Goal: Register for event/course: Sign up to attend an event or enroll in a course

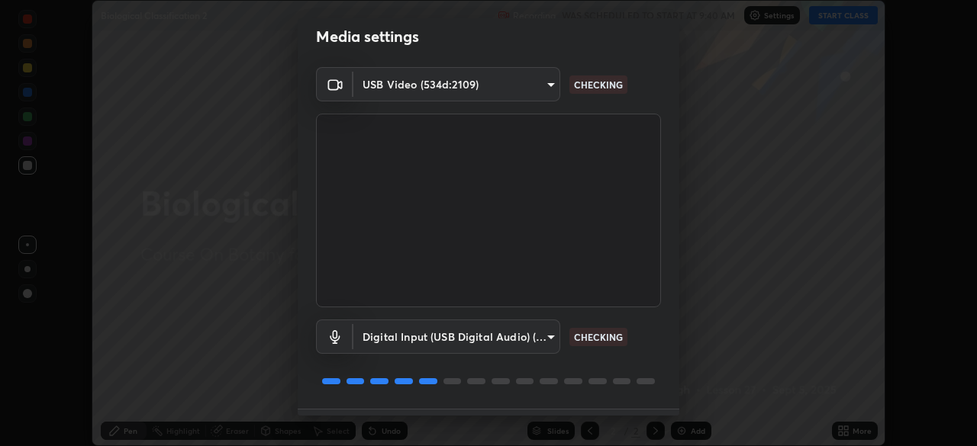
scroll to position [53, 0]
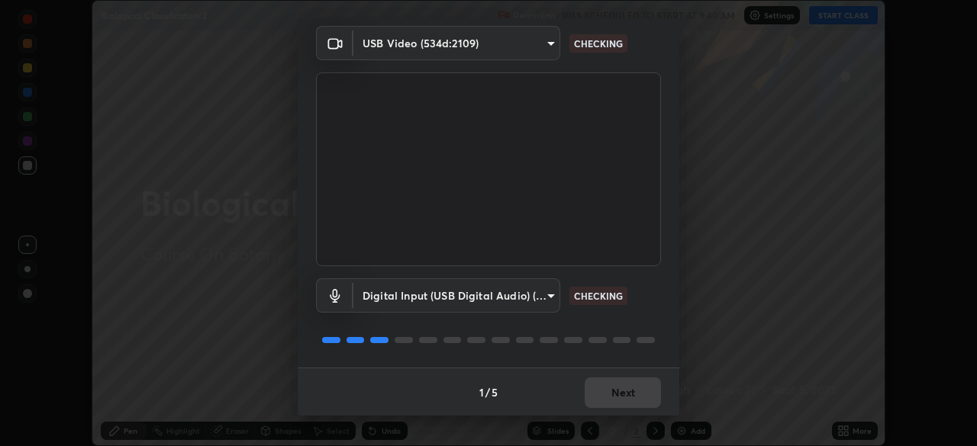
click at [635, 389] on div "1 / 5 Next" at bounding box center [489, 392] width 382 height 49
click at [640, 395] on div "1 / 5 Next" at bounding box center [489, 392] width 382 height 49
click at [643, 394] on div "1 / 5 Next" at bounding box center [489, 392] width 382 height 49
click at [640, 391] on div "1 / 5 Next" at bounding box center [489, 392] width 382 height 49
click at [630, 389] on div "1 / 5 Next" at bounding box center [489, 392] width 382 height 49
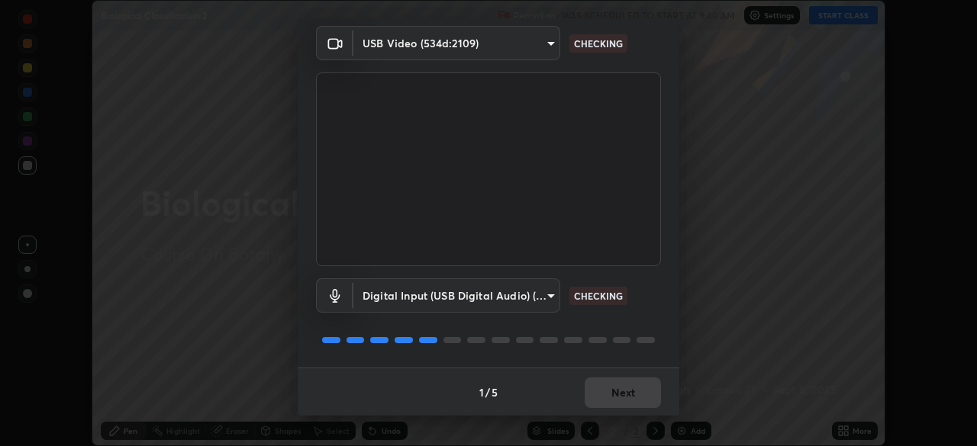
click at [624, 393] on div "1 / 5 Next" at bounding box center [489, 392] width 382 height 49
click at [623, 383] on div "1 / 5 Next" at bounding box center [489, 392] width 382 height 49
click at [627, 379] on div "1 / 5 Next" at bounding box center [489, 392] width 382 height 49
click at [633, 383] on div "1 / 5 Next" at bounding box center [489, 392] width 382 height 49
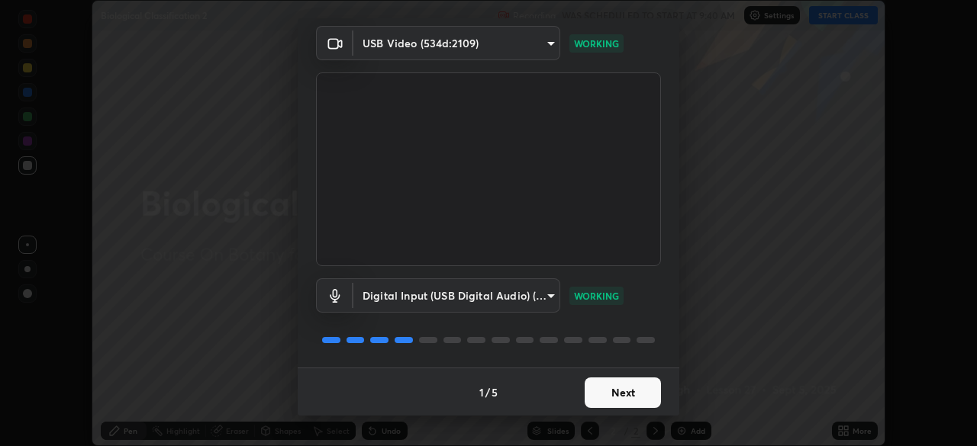
click at [615, 397] on button "Next" at bounding box center [623, 393] width 76 height 31
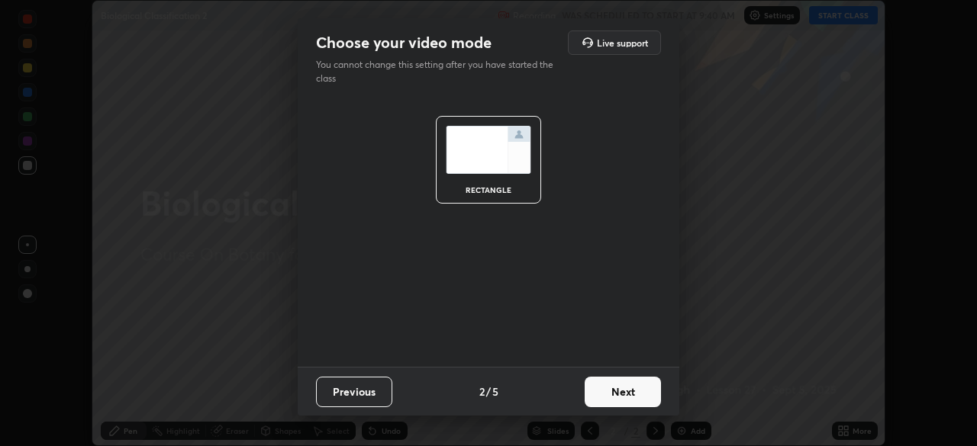
scroll to position [0, 0]
click at [614, 395] on button "Next" at bounding box center [623, 392] width 76 height 31
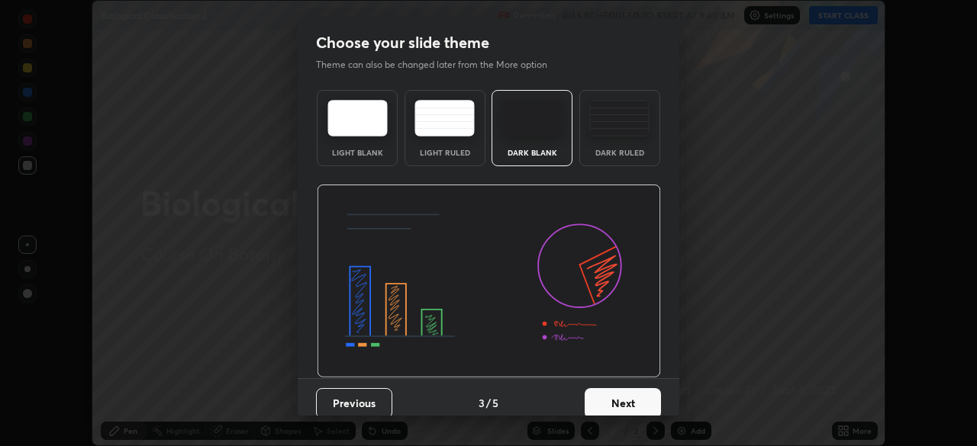
click at [626, 406] on button "Next" at bounding box center [623, 403] width 76 height 31
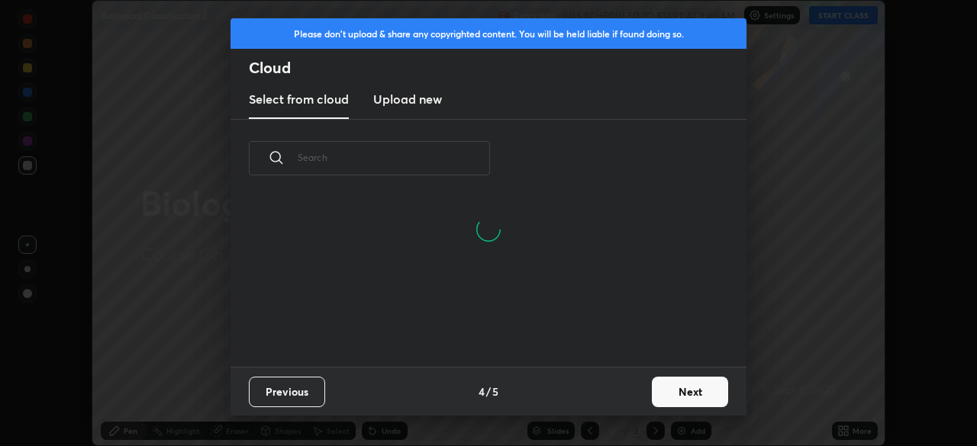
click at [681, 395] on button "Next" at bounding box center [690, 392] width 76 height 31
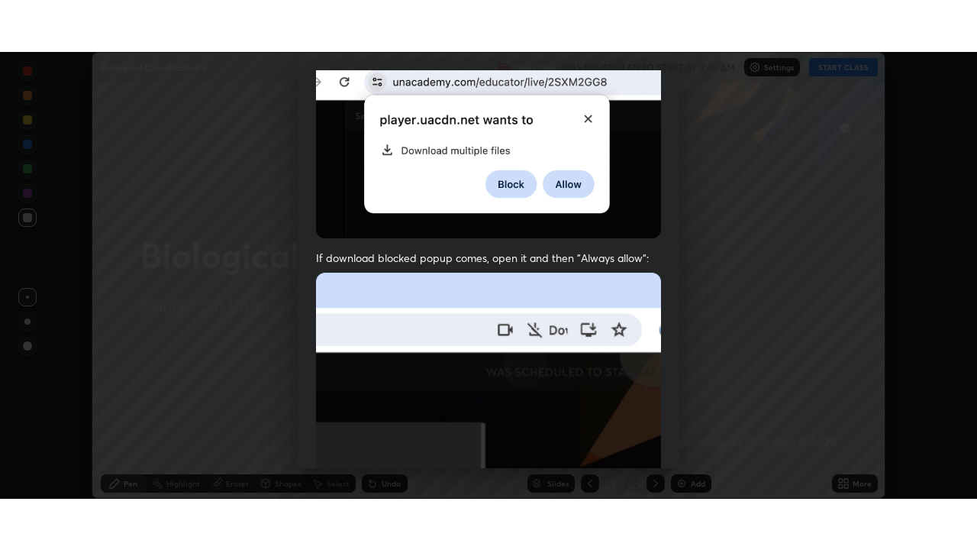
scroll to position [365, 0]
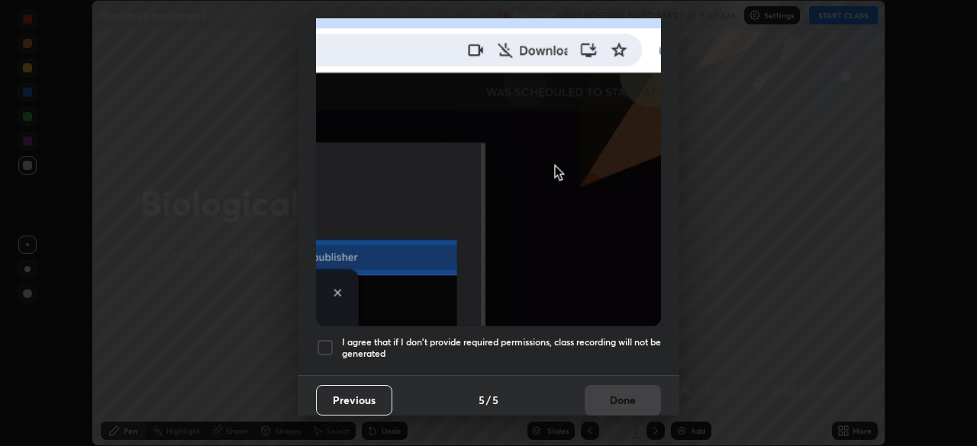
click at [425, 351] on h5 "I agree that if I don't provide required permissions, class recording will not …" at bounding box center [501, 349] width 319 height 24
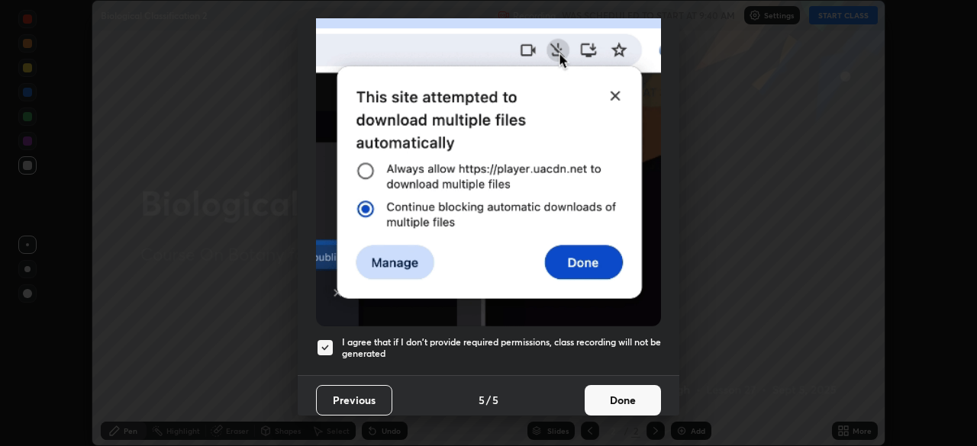
click at [619, 390] on button "Done" at bounding box center [623, 400] width 76 height 31
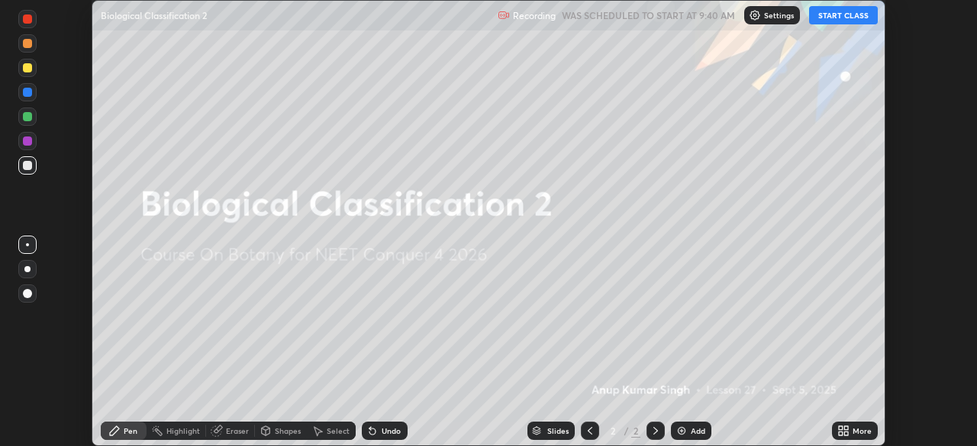
click at [825, 13] on button "START CLASS" at bounding box center [843, 15] width 69 height 18
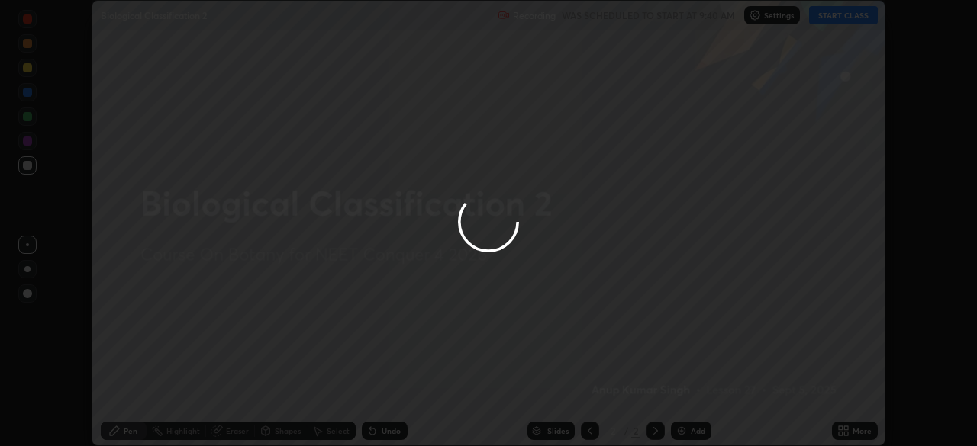
click at [849, 434] on div at bounding box center [488, 223] width 977 height 446
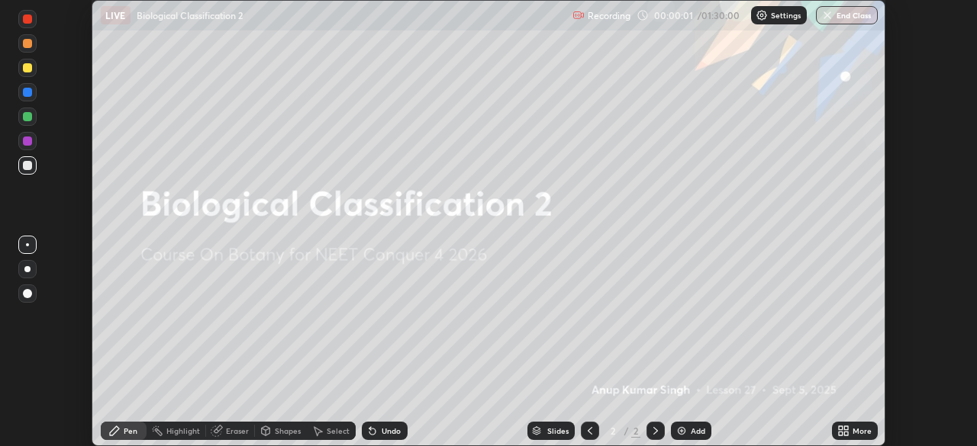
click at [843, 428] on icon at bounding box center [841, 429] width 4 height 4
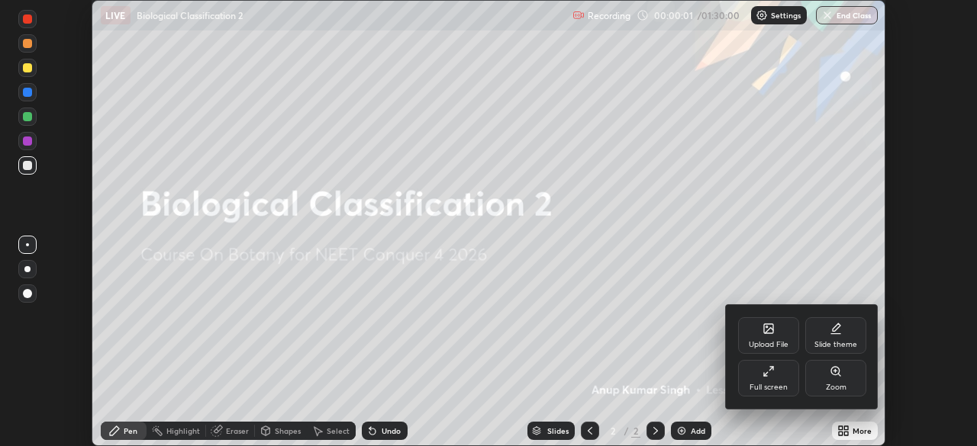
click at [761, 380] on div "Full screen" at bounding box center [768, 378] width 61 height 37
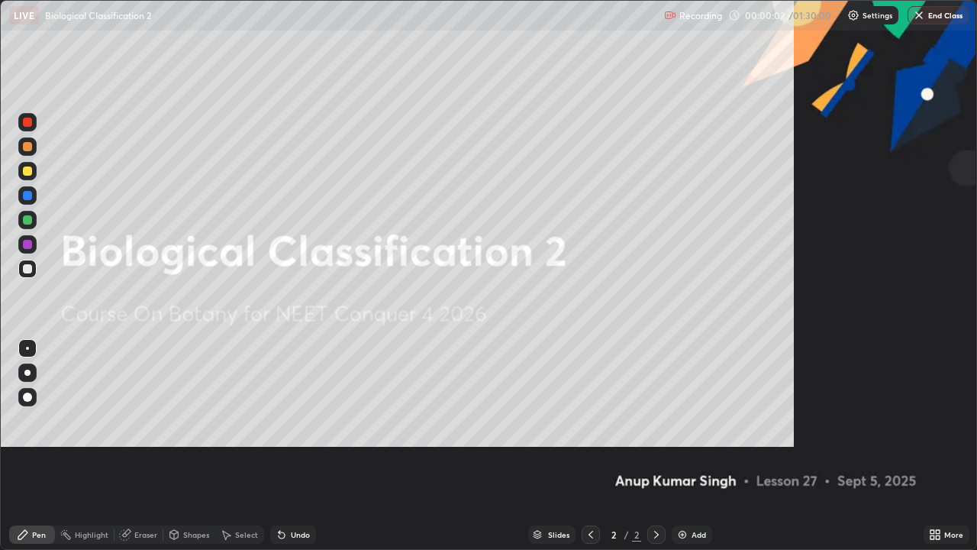
scroll to position [550, 977]
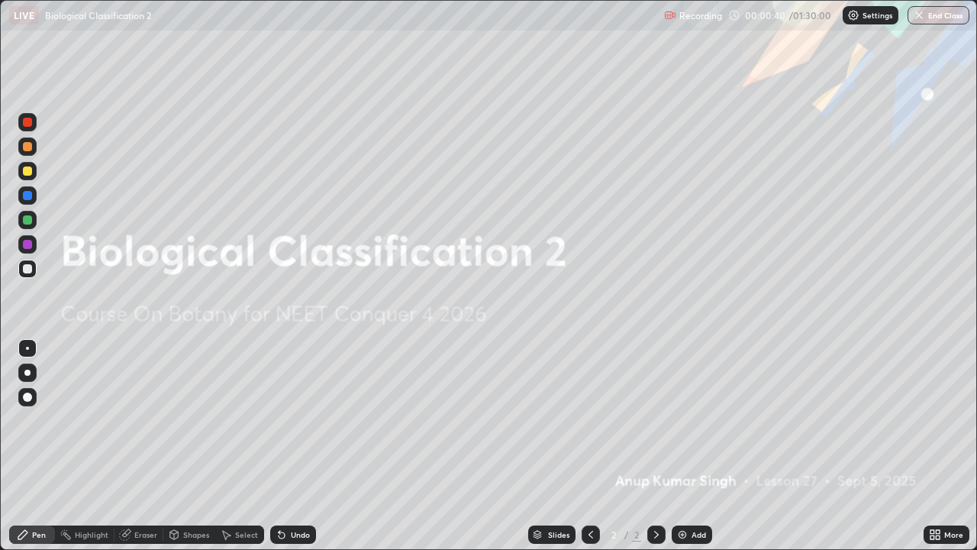
click at [676, 446] on img at bounding box center [682, 534] width 12 height 12
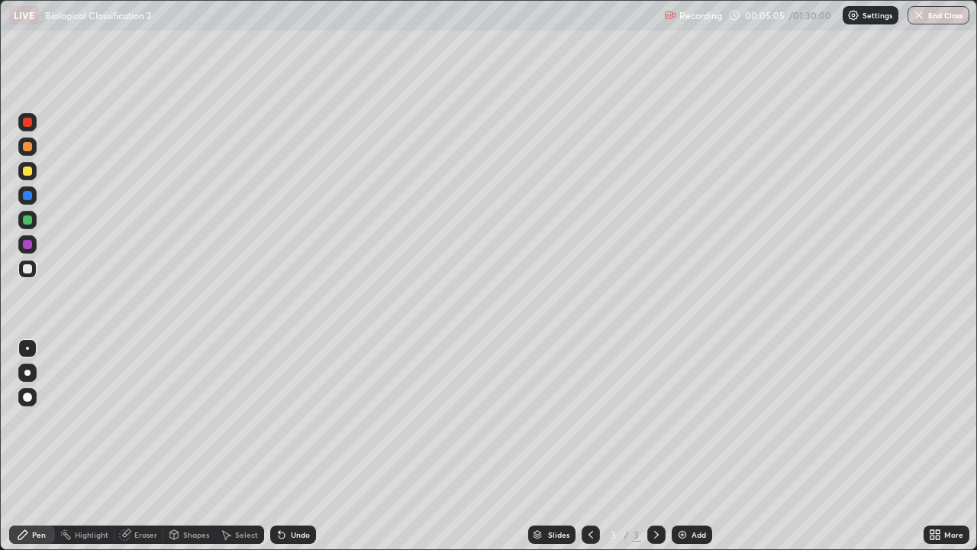
click at [279, 446] on icon at bounding box center [280, 531] width 2 height 2
click at [291, 446] on div "Undo" at bounding box center [300, 534] width 19 height 8
click at [28, 374] on div at bounding box center [27, 372] width 6 height 6
click at [686, 446] on img at bounding box center [682, 534] width 12 height 12
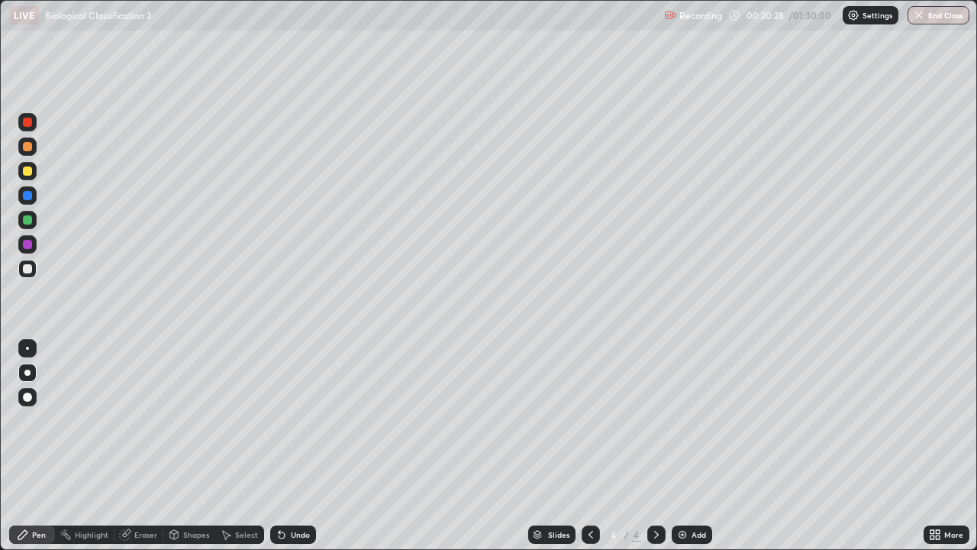
click at [27, 395] on div at bounding box center [27, 396] width 9 height 9
click at [27, 370] on div at bounding box center [27, 372] width 6 height 6
click at [23, 169] on div at bounding box center [27, 170] width 9 height 9
click at [27, 149] on div at bounding box center [27, 146] width 9 height 9
click at [29, 172] on div at bounding box center [27, 170] width 9 height 9
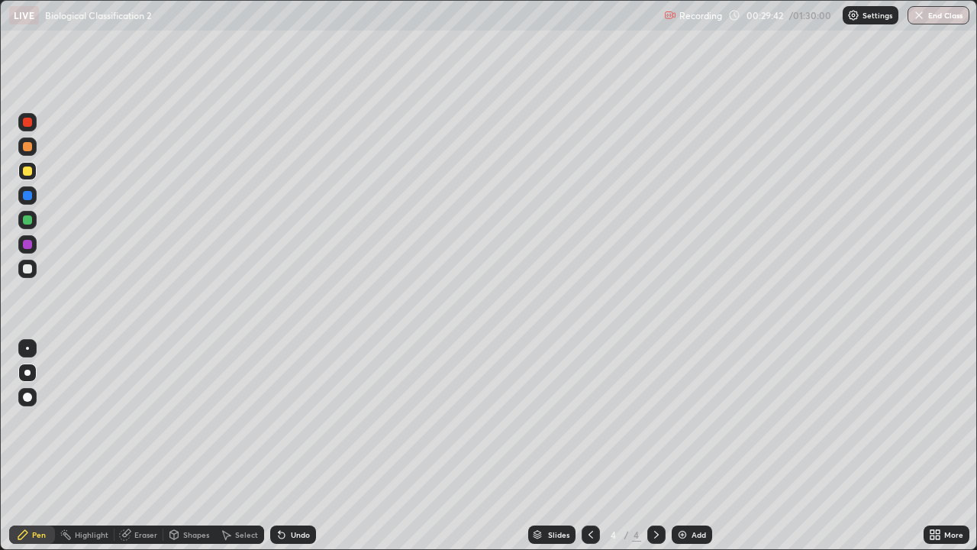
click at [682, 446] on img at bounding box center [682, 534] width 12 height 12
click at [26, 351] on div at bounding box center [27, 348] width 18 height 18
click at [682, 446] on img at bounding box center [682, 534] width 12 height 12
click at [948, 11] on button "End Class" at bounding box center [938, 15] width 62 height 18
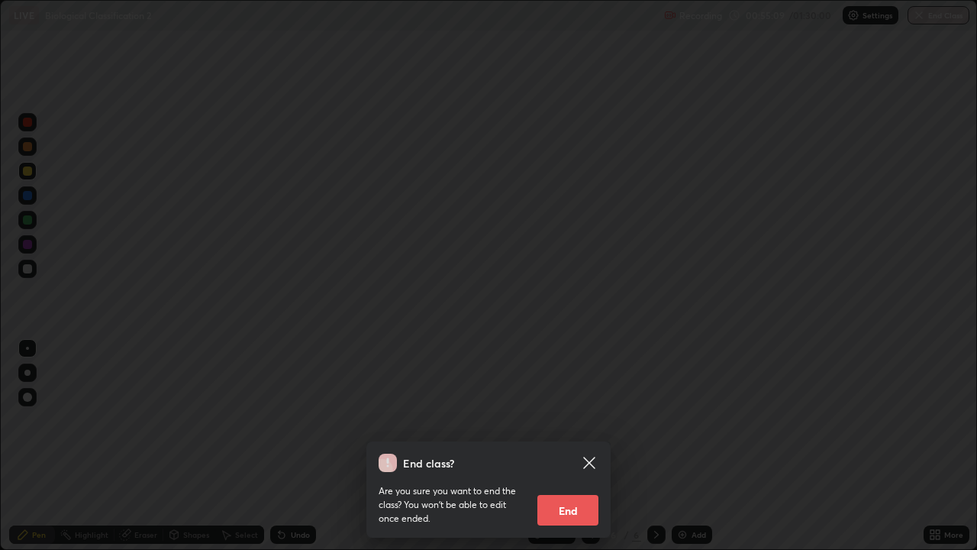
click at [579, 446] on button "End" at bounding box center [567, 510] width 61 height 31
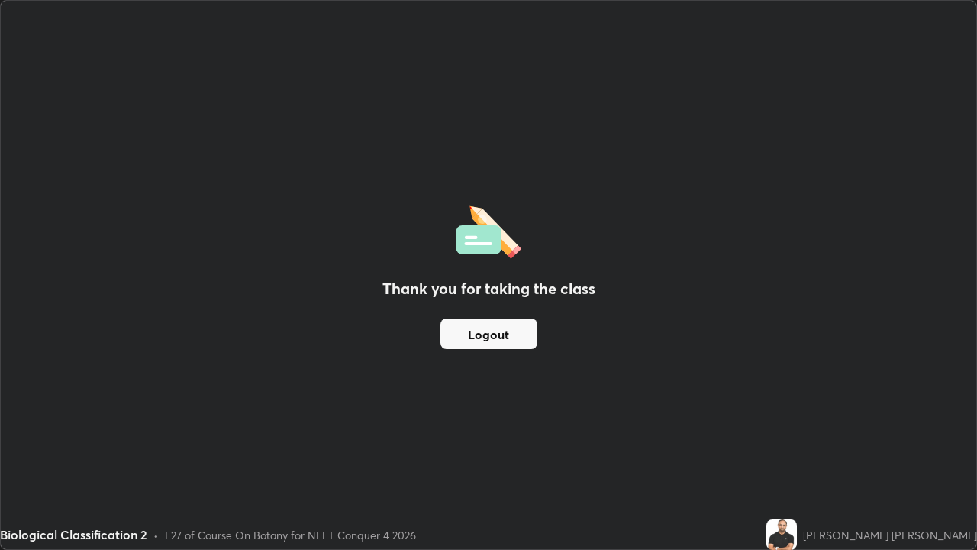
click at [516, 340] on button "Logout" at bounding box center [488, 333] width 97 height 31
